Goal: Check status: Check status

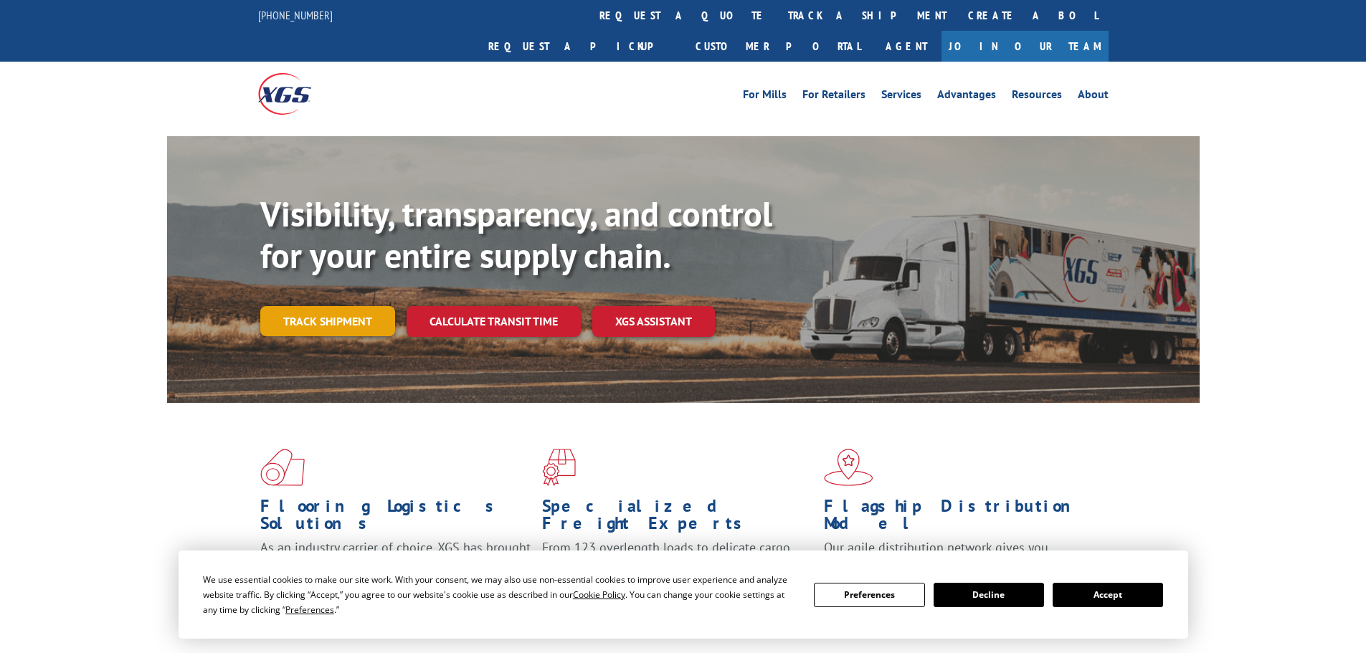
click at [352, 308] on div "Visibility, transparency, and control for your entire supply chain. Track shipm…" at bounding box center [729, 294] width 939 height 200
click at [354, 306] on link "Track shipment" at bounding box center [327, 321] width 135 height 30
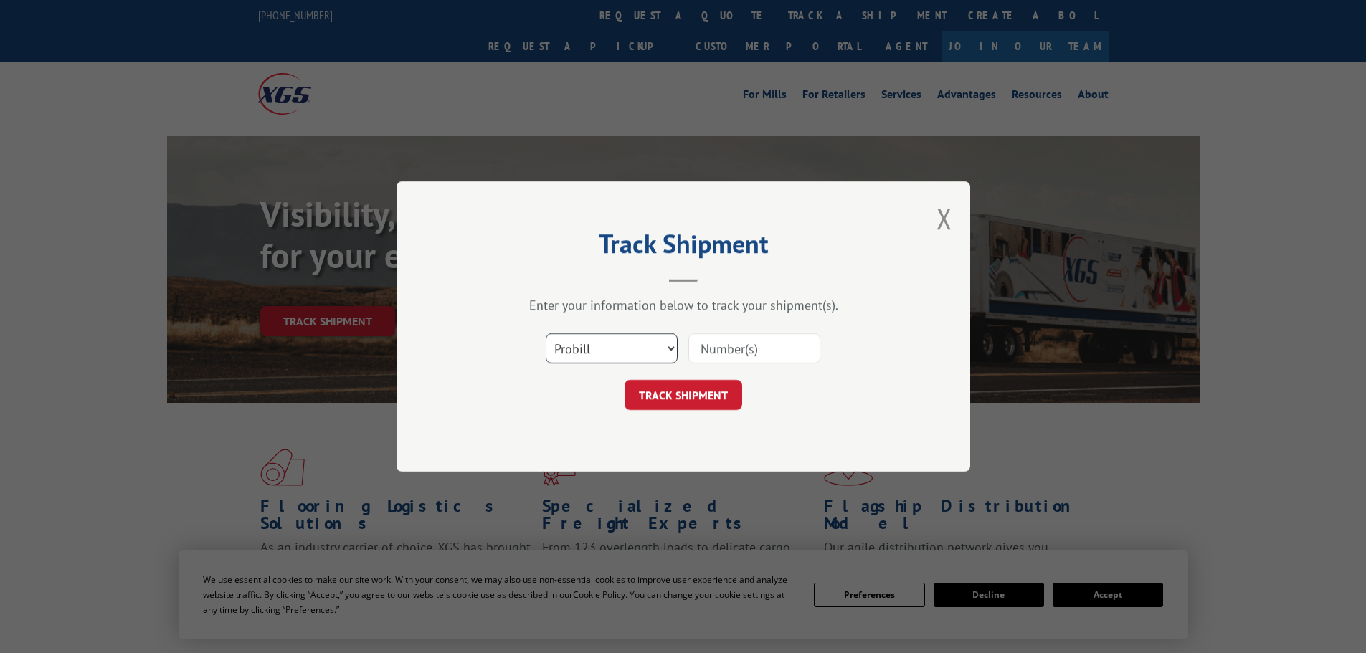
click at [662, 342] on select "Select category... Probill BOL PO" at bounding box center [611, 348] width 132 height 30
select select "bol"
click at [545, 333] on select "Select category... Probill BOL PO" at bounding box center [611, 348] width 132 height 30
click at [732, 348] on input at bounding box center [754, 348] width 132 height 30
paste input "854333"
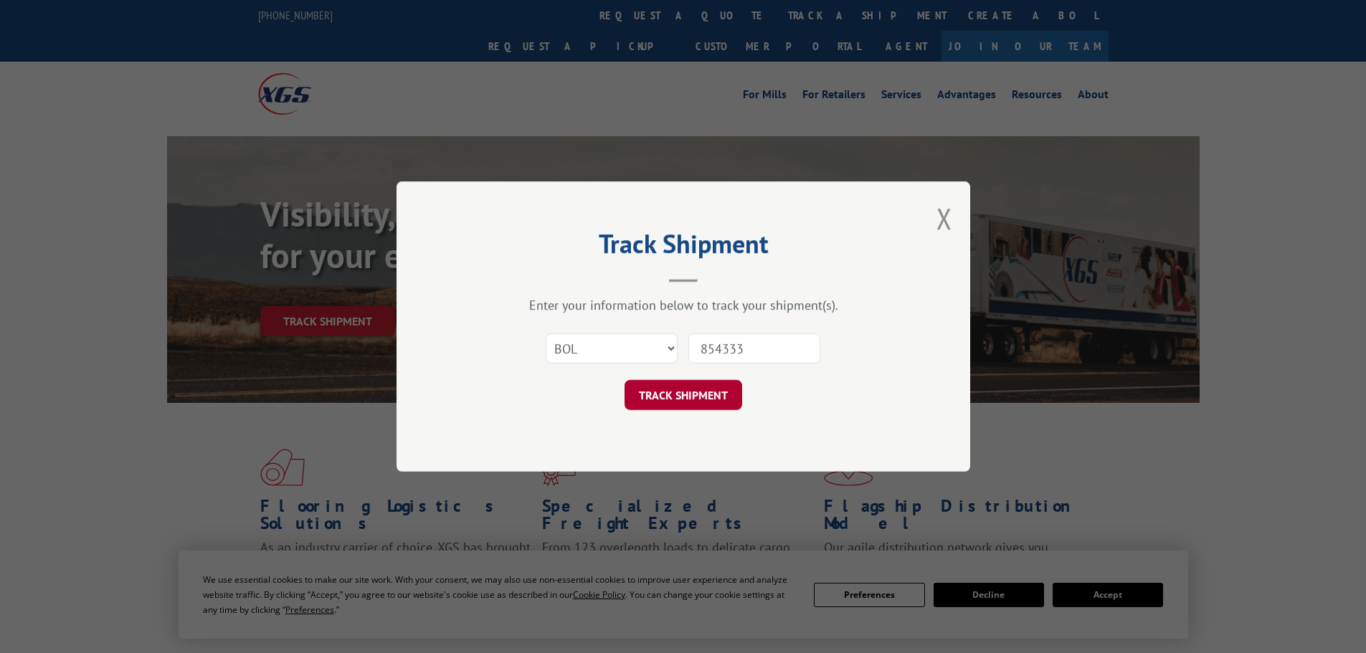
type input "854333"
click at [664, 401] on button "TRACK SHIPMENT" at bounding box center [683, 395] width 118 height 30
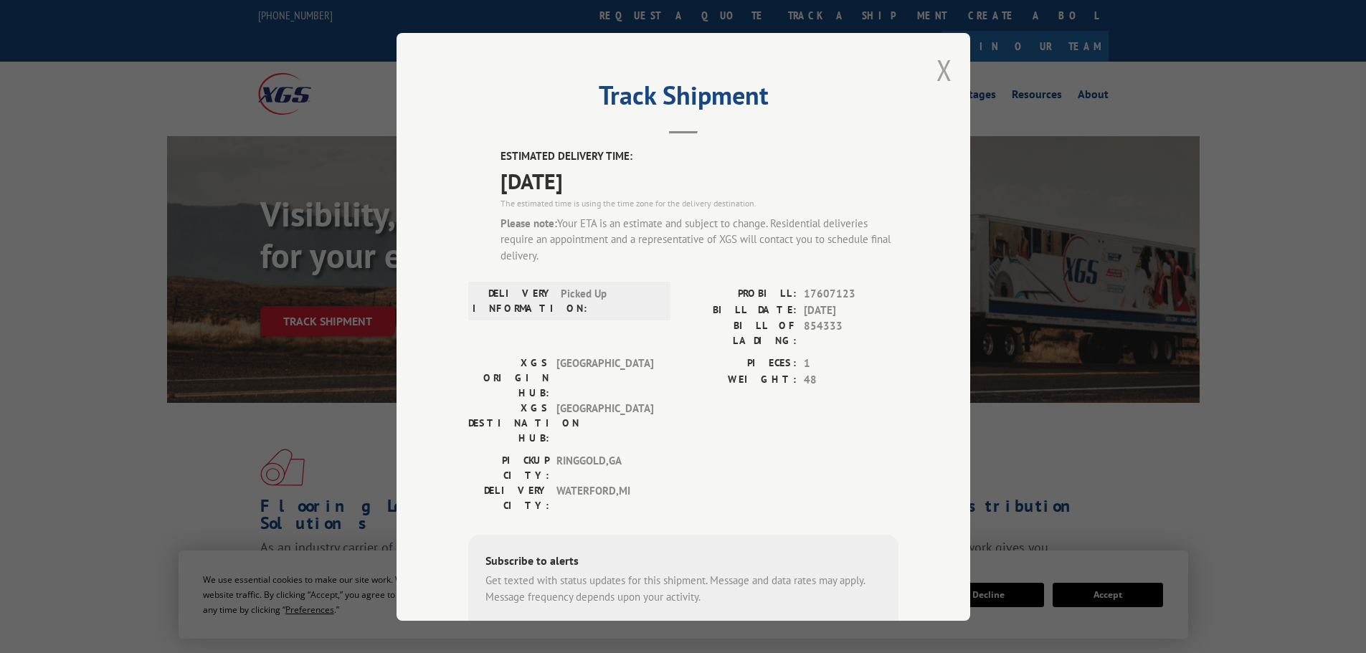
click at [936, 75] on button "Close modal" at bounding box center [944, 70] width 16 height 38
